Goal: Entertainment & Leisure: Consume media (video, audio)

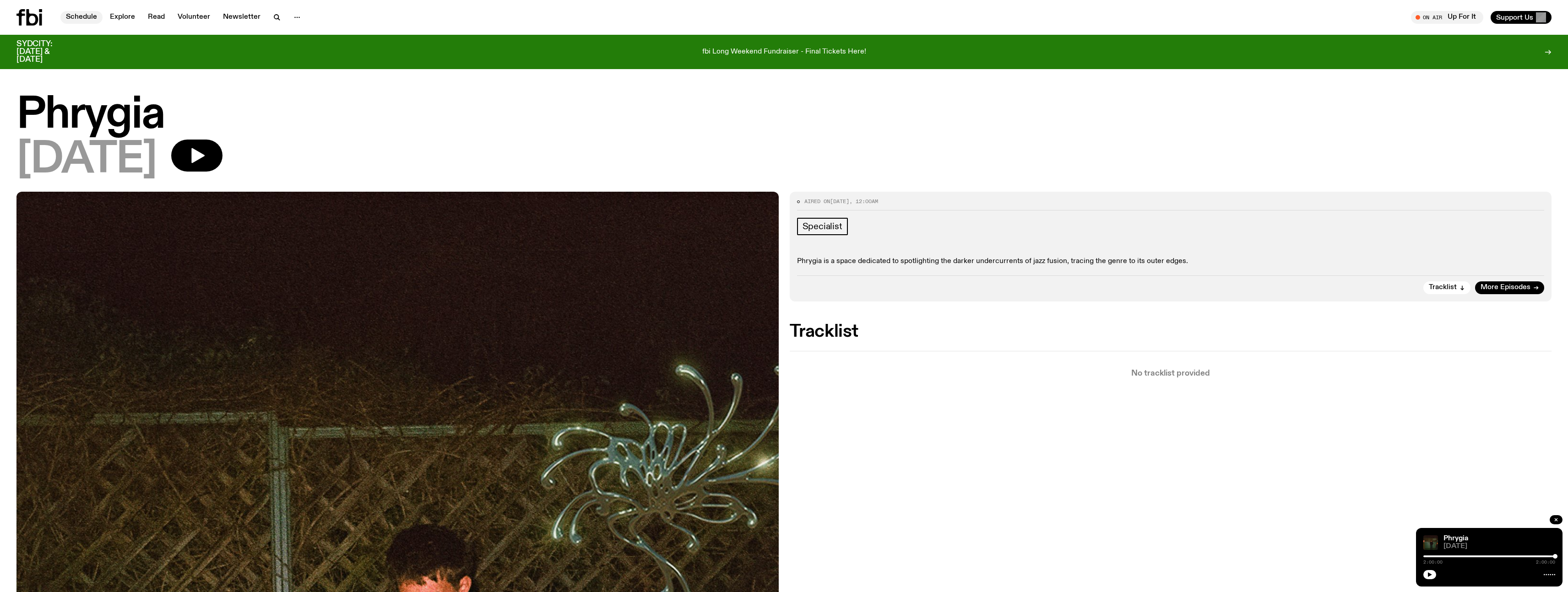
click at [65, 15] on link "Schedule" at bounding box center [81, 17] width 42 height 13
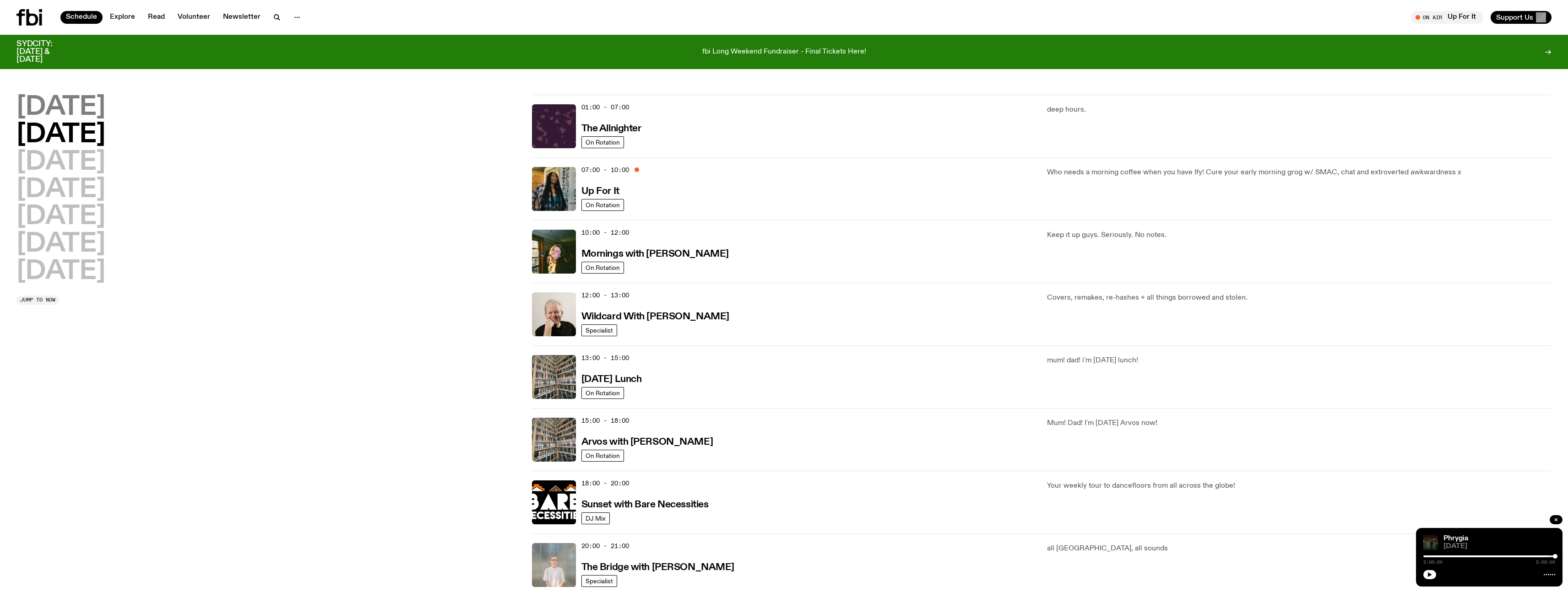
click at [94, 105] on h2 "[DATE]" at bounding box center [61, 108] width 89 height 26
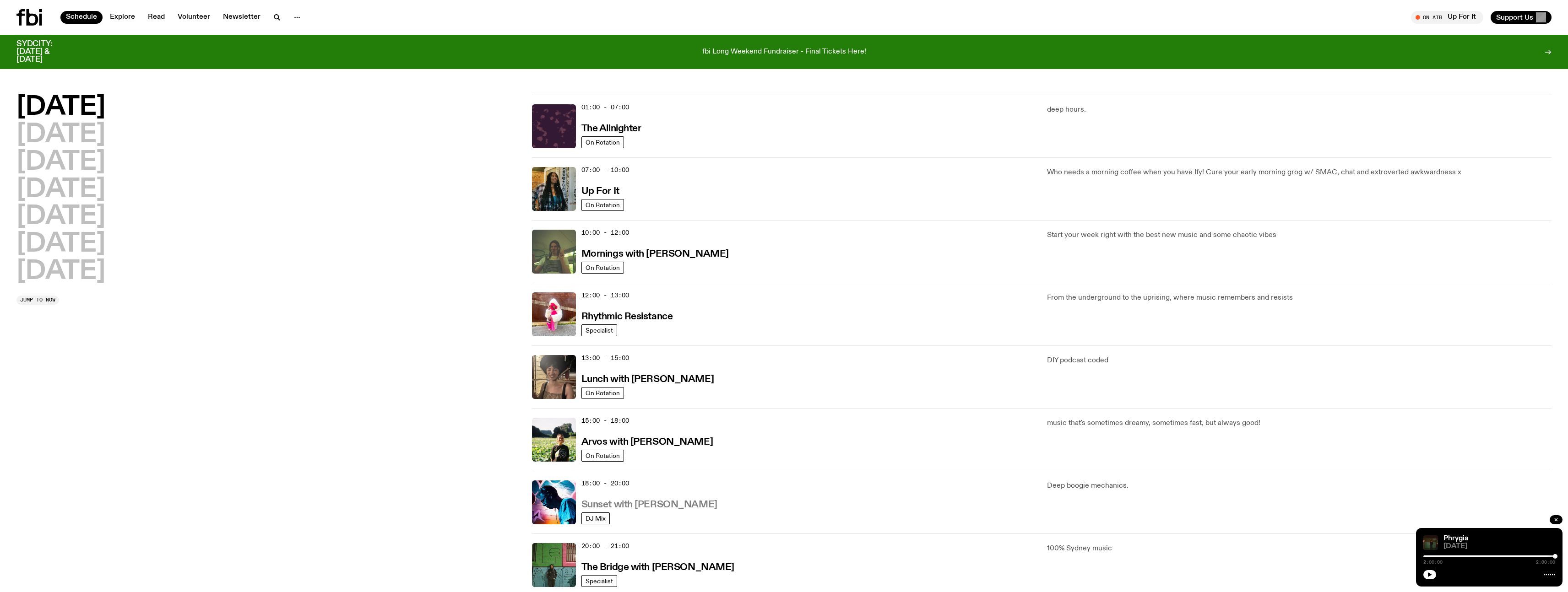
click at [647, 504] on h3 "Sunset with [PERSON_NAME]" at bounding box center [649, 505] width 136 height 10
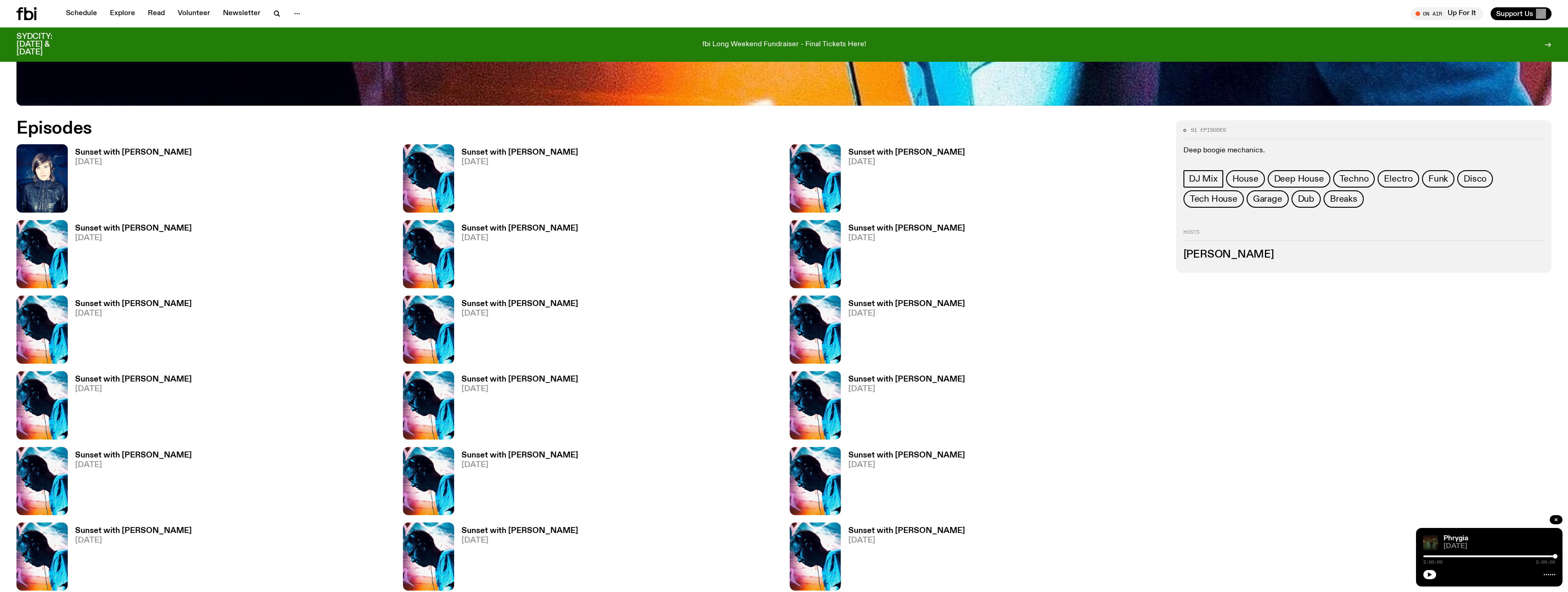
scroll to position [897, 0]
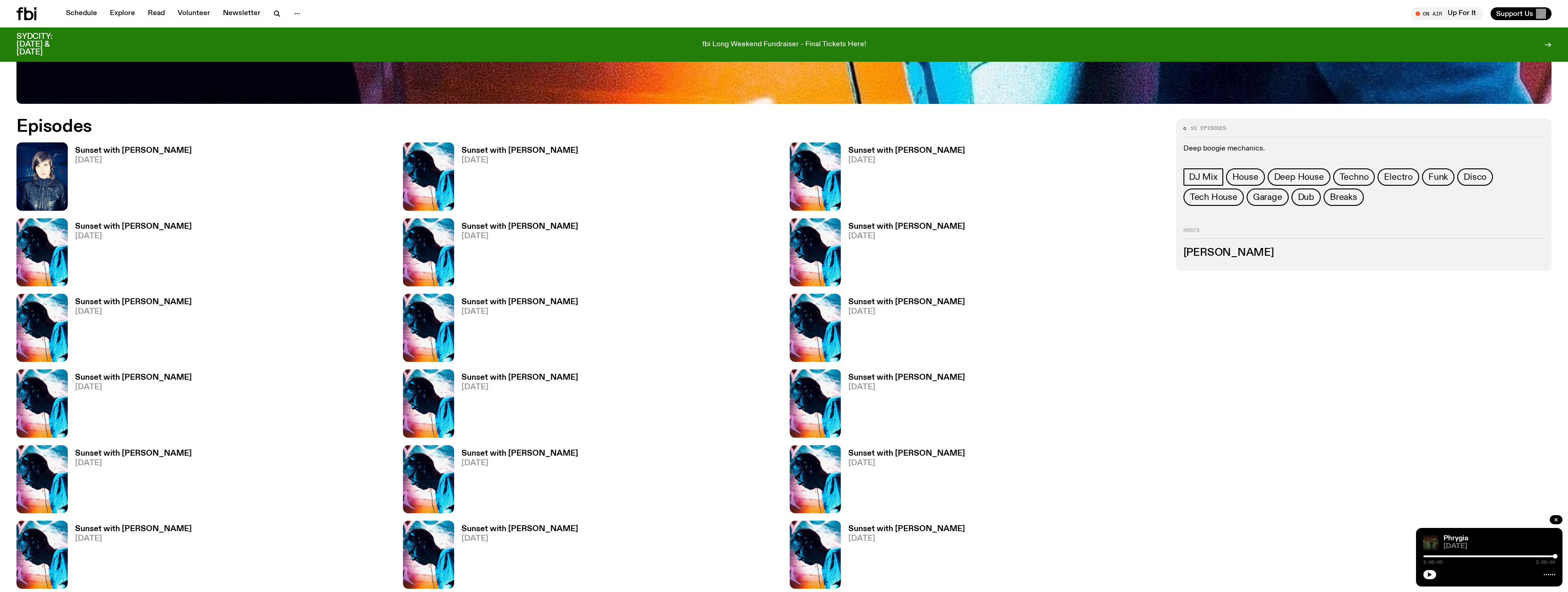
click at [110, 148] on h3 "Sunset with [PERSON_NAME]" at bounding box center [133, 150] width 117 height 8
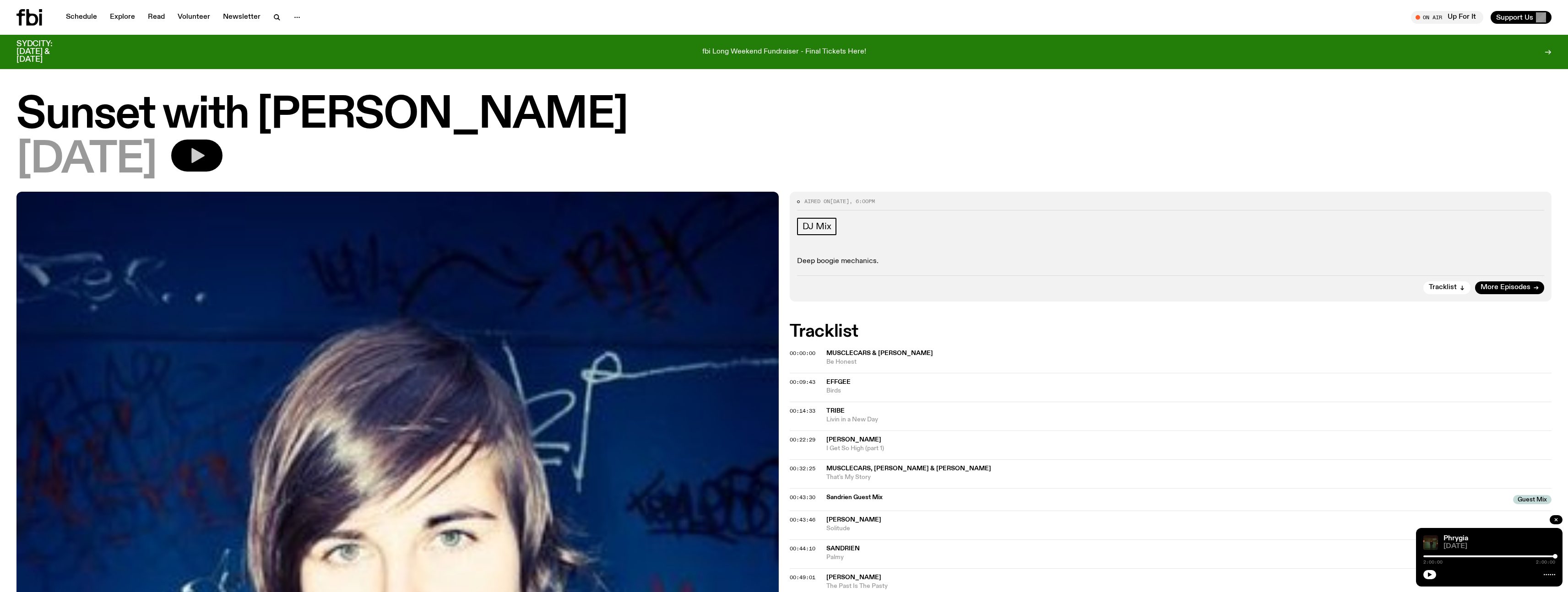
click at [223, 146] on button "button" at bounding box center [197, 155] width 51 height 32
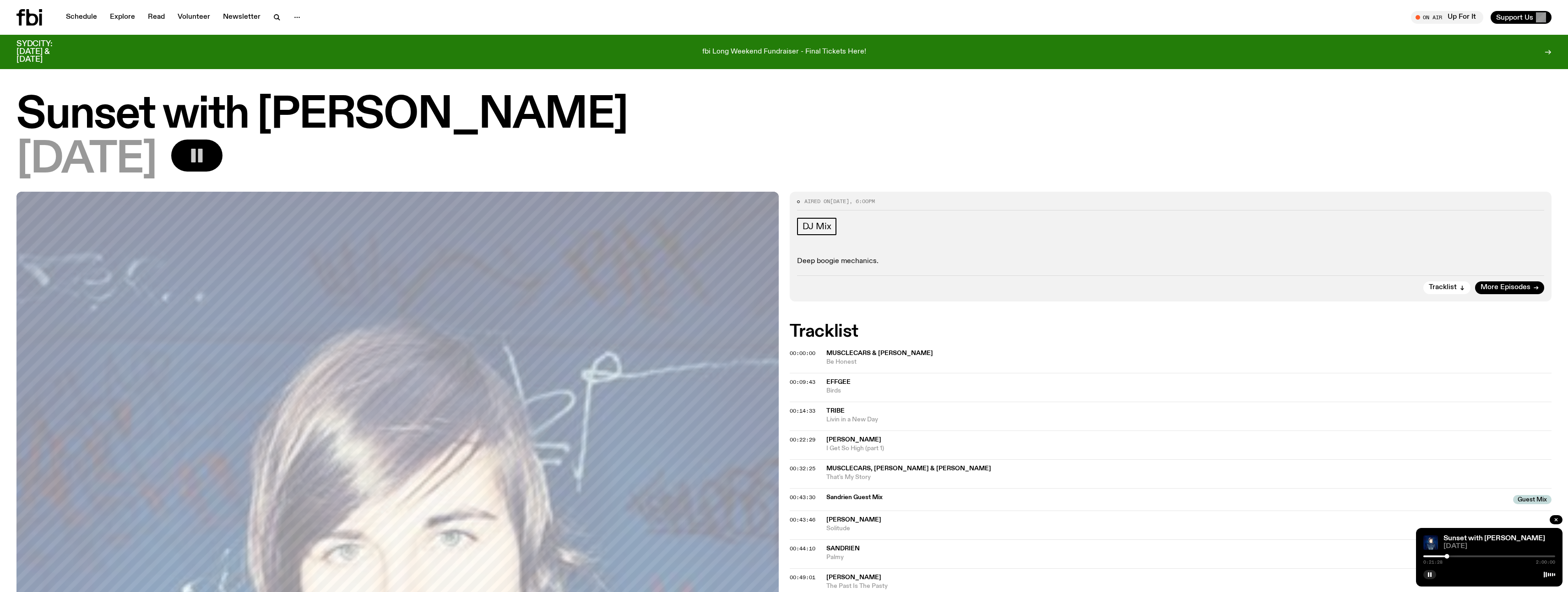
click at [223, 158] on button "button" at bounding box center [197, 155] width 51 height 32
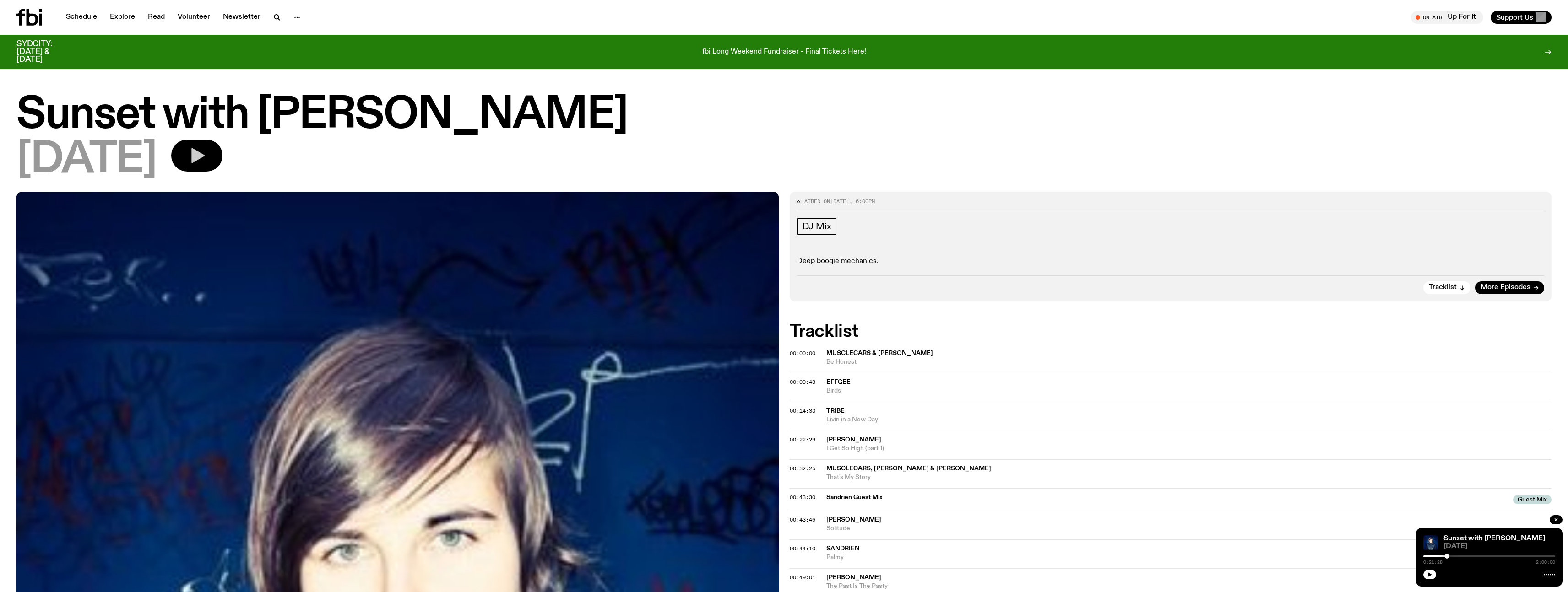
click at [206, 161] on icon "button" at bounding box center [197, 156] width 18 height 18
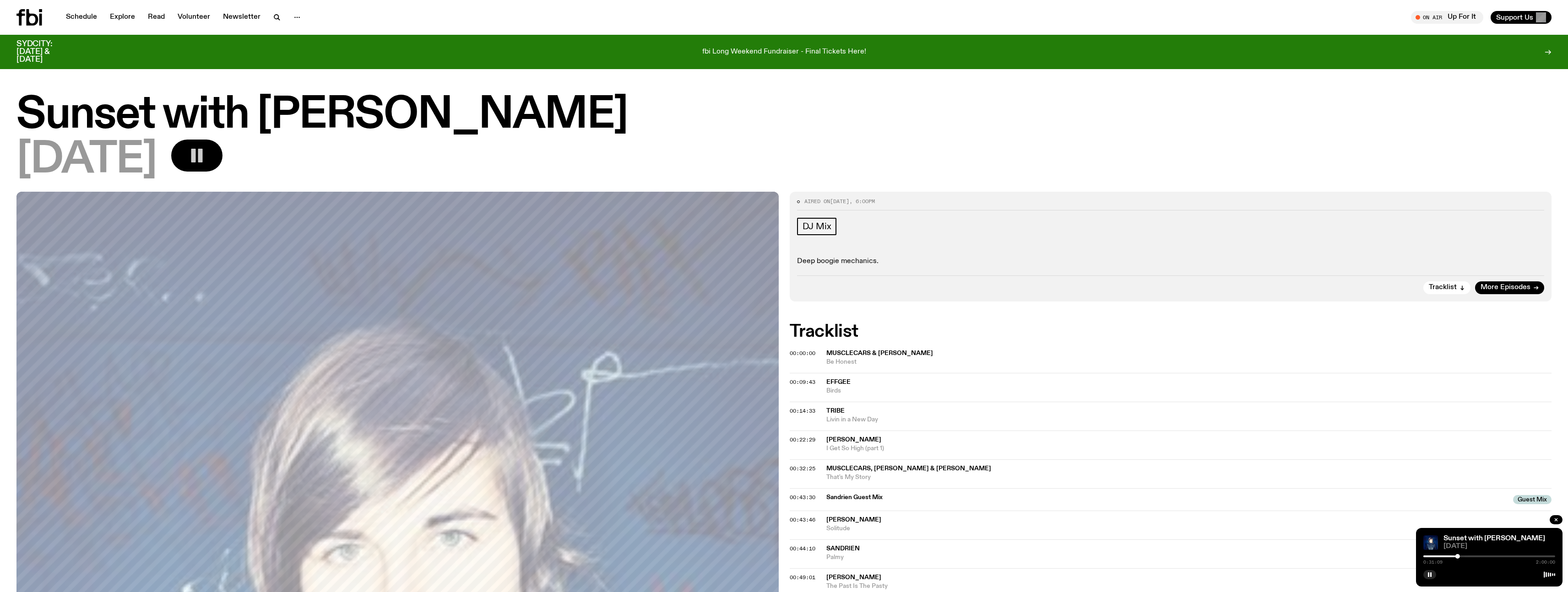
click at [206, 157] on icon "button" at bounding box center [197, 156] width 18 height 18
